Goal: Task Accomplishment & Management: Manage account settings

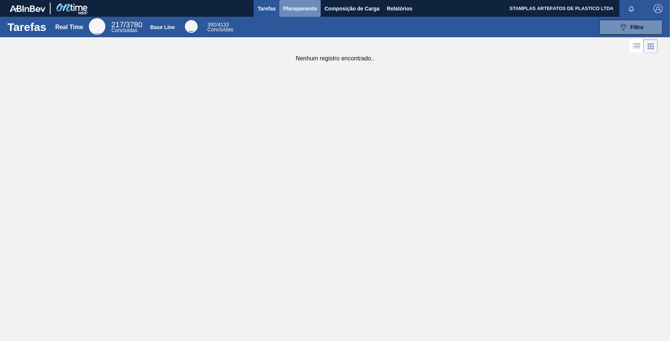
click at [303, 7] on span "Planejamento" at bounding box center [300, 8] width 34 height 9
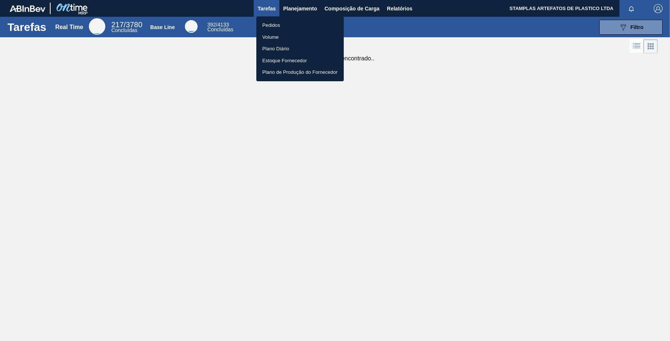
click at [284, 23] on li "Pedidos" at bounding box center [299, 25] width 87 height 12
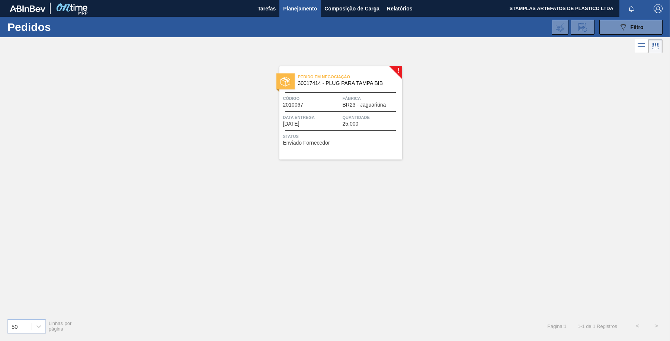
click at [349, 127] on div "Pedido em Negociação 30017414 - PLUG PARA TAMPA BIB Código 2010067 Fábrica BR23…" at bounding box center [341, 112] width 123 height 93
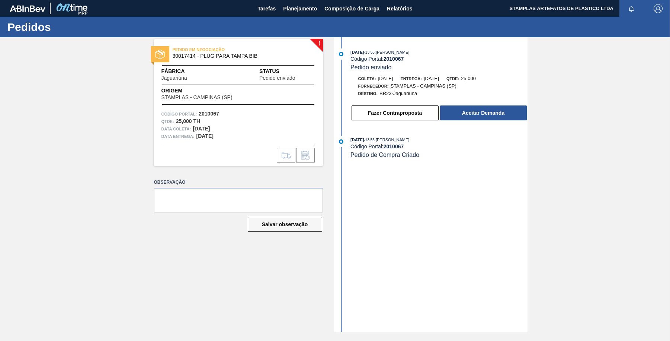
click at [499, 168] on div "[DATE] 13:56 : [PERSON_NAME] Código Portal: 2010067 Pedido enviado [PERSON_NAME…" at bounding box center [432, 184] width 192 height 294
click at [488, 115] on button "Aceitar Demanda" at bounding box center [483, 112] width 87 height 15
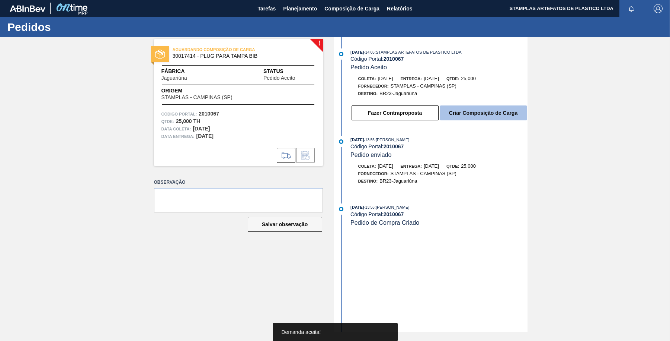
click at [484, 113] on button "Criar Composição de Carga" at bounding box center [483, 112] width 87 height 15
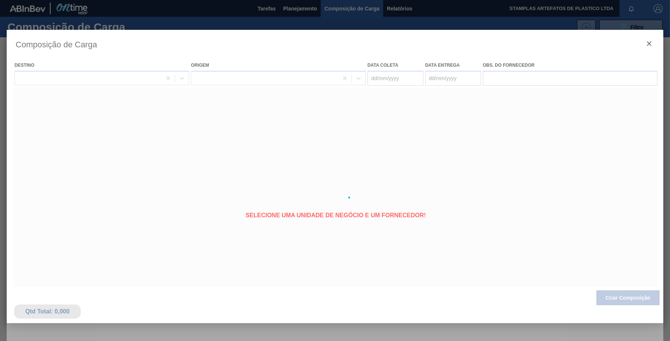
type coleta "[DATE]"
type entrega "[DATE]"
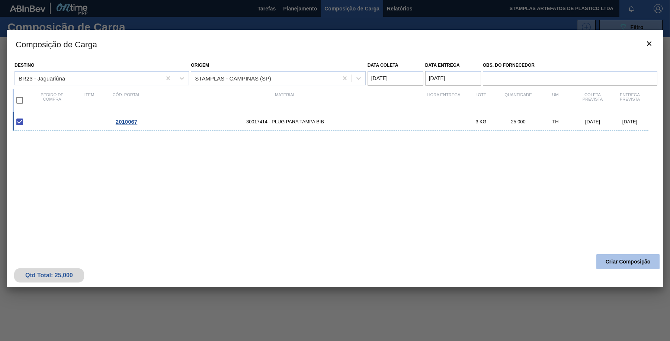
click at [636, 262] on button "Criar Composição" at bounding box center [628, 261] width 63 height 15
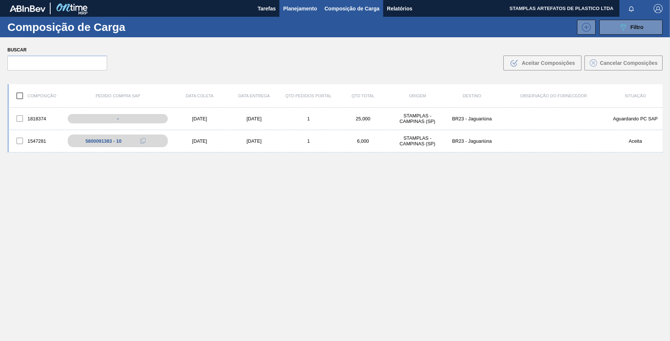
click at [304, 10] on span "Planejamento" at bounding box center [300, 8] width 34 height 9
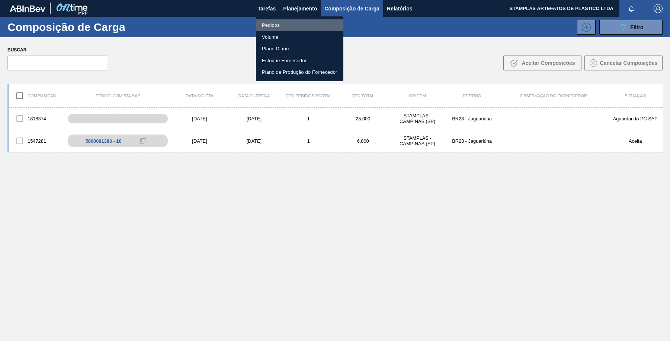
click at [297, 23] on li "Pedidos" at bounding box center [299, 25] width 87 height 12
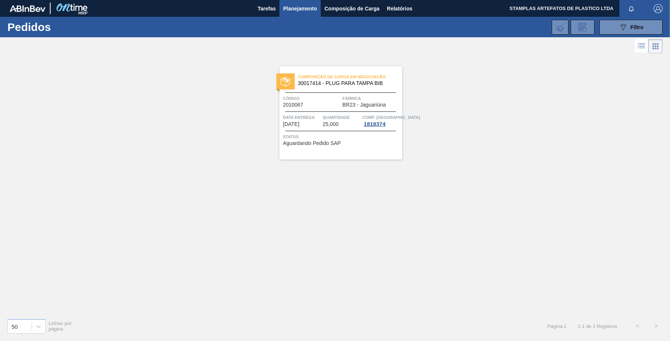
click at [319, 144] on span "Aguardando Pedido SAP" at bounding box center [312, 143] width 58 height 6
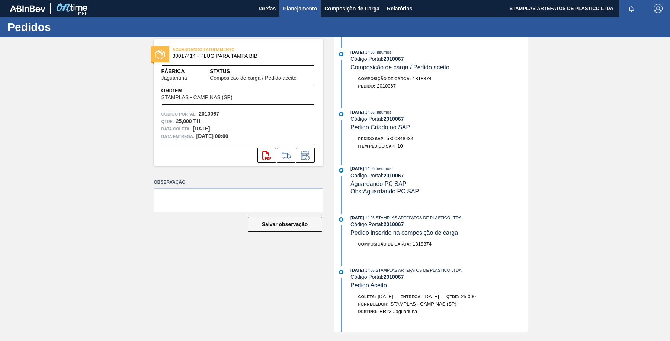
click at [284, 8] on span "Planejamento" at bounding box center [300, 8] width 34 height 9
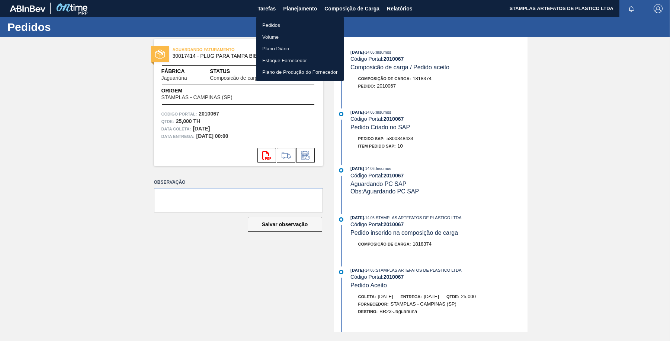
click at [285, 26] on li "Pedidos" at bounding box center [299, 25] width 87 height 12
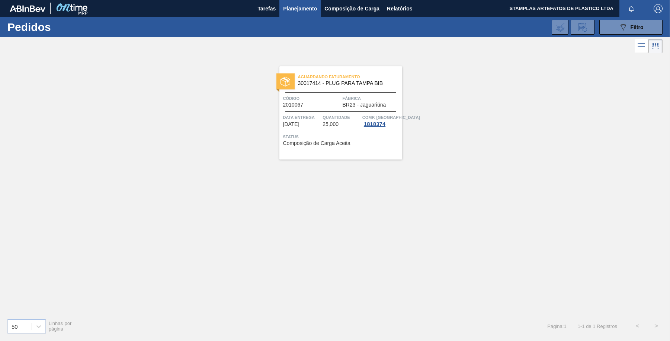
click at [325, 147] on div "Aguardando Faturamento 30017414 - PLUG PARA TAMPA BIB Código 2010067 Fábrica BR…" at bounding box center [341, 112] width 123 height 93
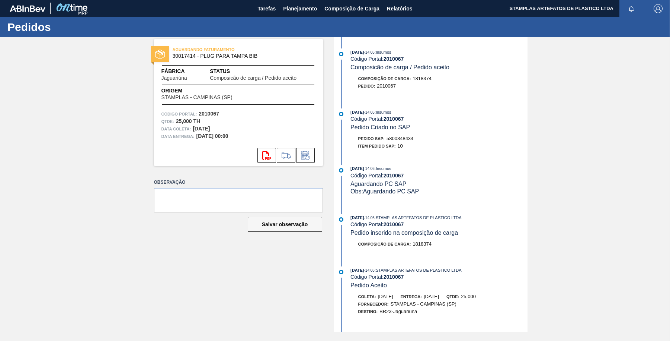
drag, startPoint x: 416, startPoint y: 137, endPoint x: 473, endPoint y: 176, distance: 69.4
click at [389, 138] on div "Pedido SAP: 5800348434" at bounding box center [439, 138] width 177 height 7
